Goal: Information Seeking & Learning: Check status

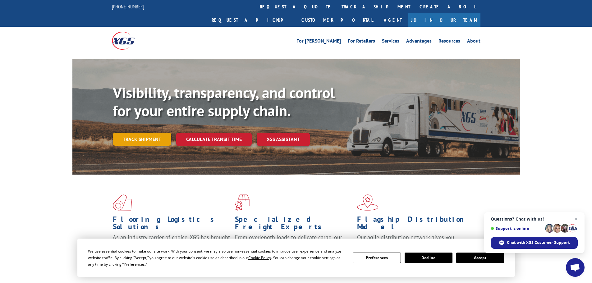
click at [136, 133] on link "Track shipment" at bounding box center [142, 139] width 58 height 13
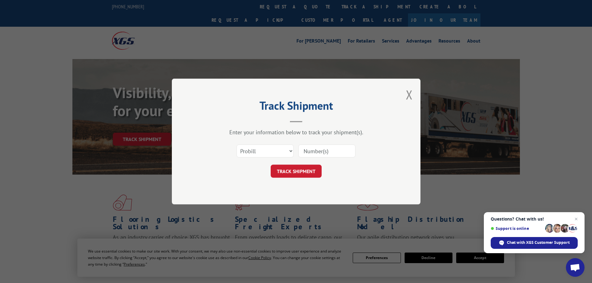
click at [322, 152] on input at bounding box center [327, 151] width 57 height 13
paste input "61537249"
type input "61537249"
click at [255, 154] on select "Select category... Probill BOL PO" at bounding box center [265, 151] width 57 height 13
select select "po"
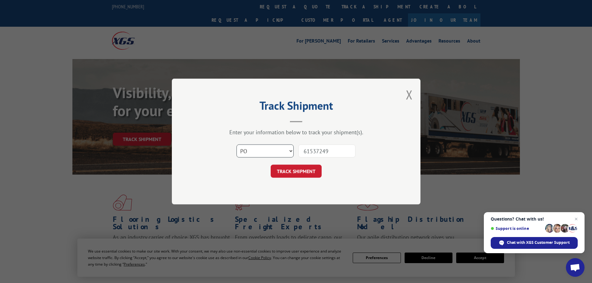
click at [237, 145] on select "Select category... Probill BOL PO" at bounding box center [265, 151] width 57 height 13
click at [300, 176] on button "TRACK SHIPMENT" at bounding box center [296, 171] width 51 height 13
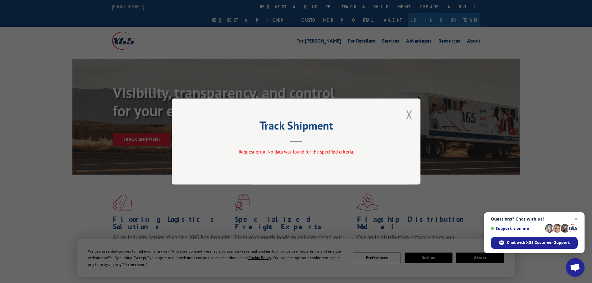
drag, startPoint x: 413, startPoint y: 112, endPoint x: 408, endPoint y: 113, distance: 5.7
click at [411, 113] on div "Track Shipment Request error: No data was found for the specified criteria." at bounding box center [296, 142] width 249 height 86
click at [412, 113] on button "Close modal" at bounding box center [409, 114] width 7 height 16
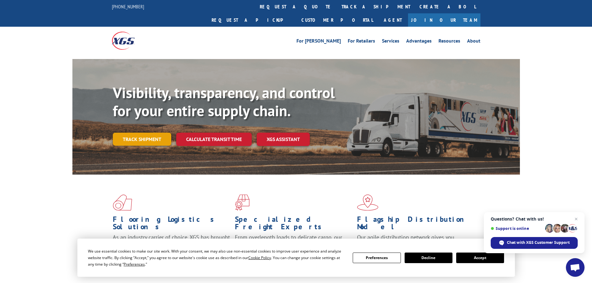
click at [147, 133] on link "Track shipment" at bounding box center [142, 139] width 58 height 13
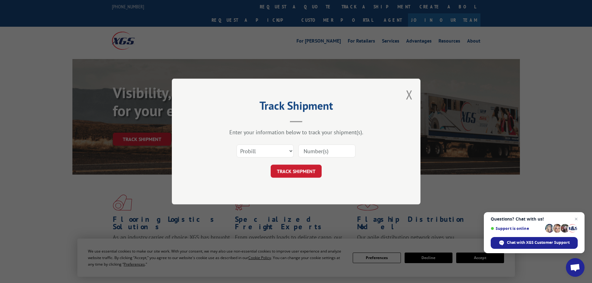
click at [342, 150] on input at bounding box center [327, 151] width 57 height 13
paste input "61537249"
type input "61537249"
click at [265, 150] on select "Select category... Probill BOL PO" at bounding box center [265, 151] width 57 height 13
select select "po"
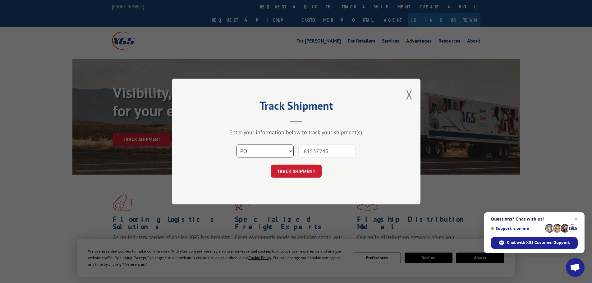
click at [237, 145] on select "Select category... Probill BOL PO" at bounding box center [265, 151] width 57 height 13
click at [320, 168] on button "TRACK SHIPMENT" at bounding box center [296, 171] width 51 height 13
